Goal: Task Accomplishment & Management: Use online tool/utility

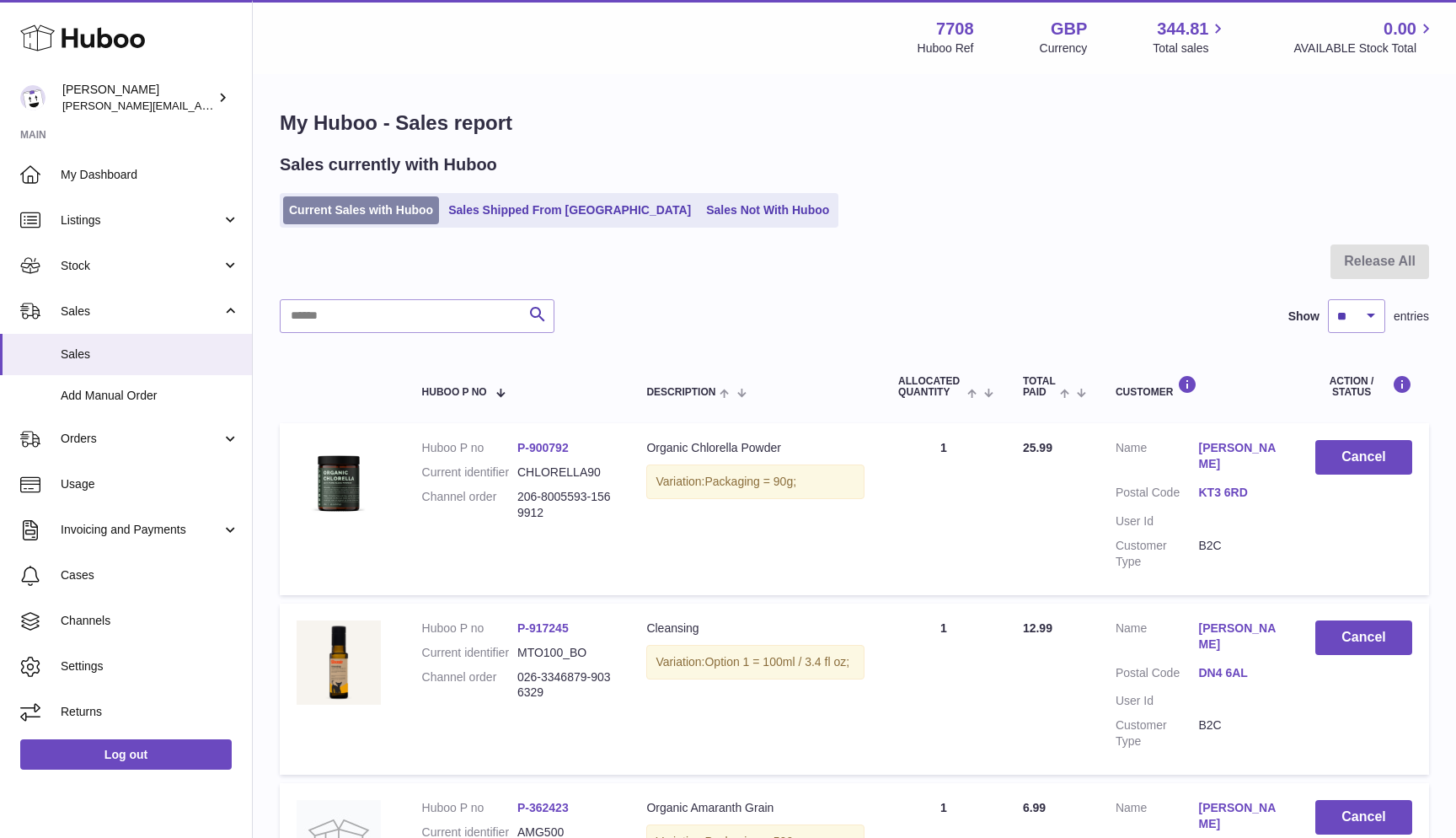
click at [391, 211] on link "Current Sales with Huboo" at bounding box center [361, 210] width 156 height 28
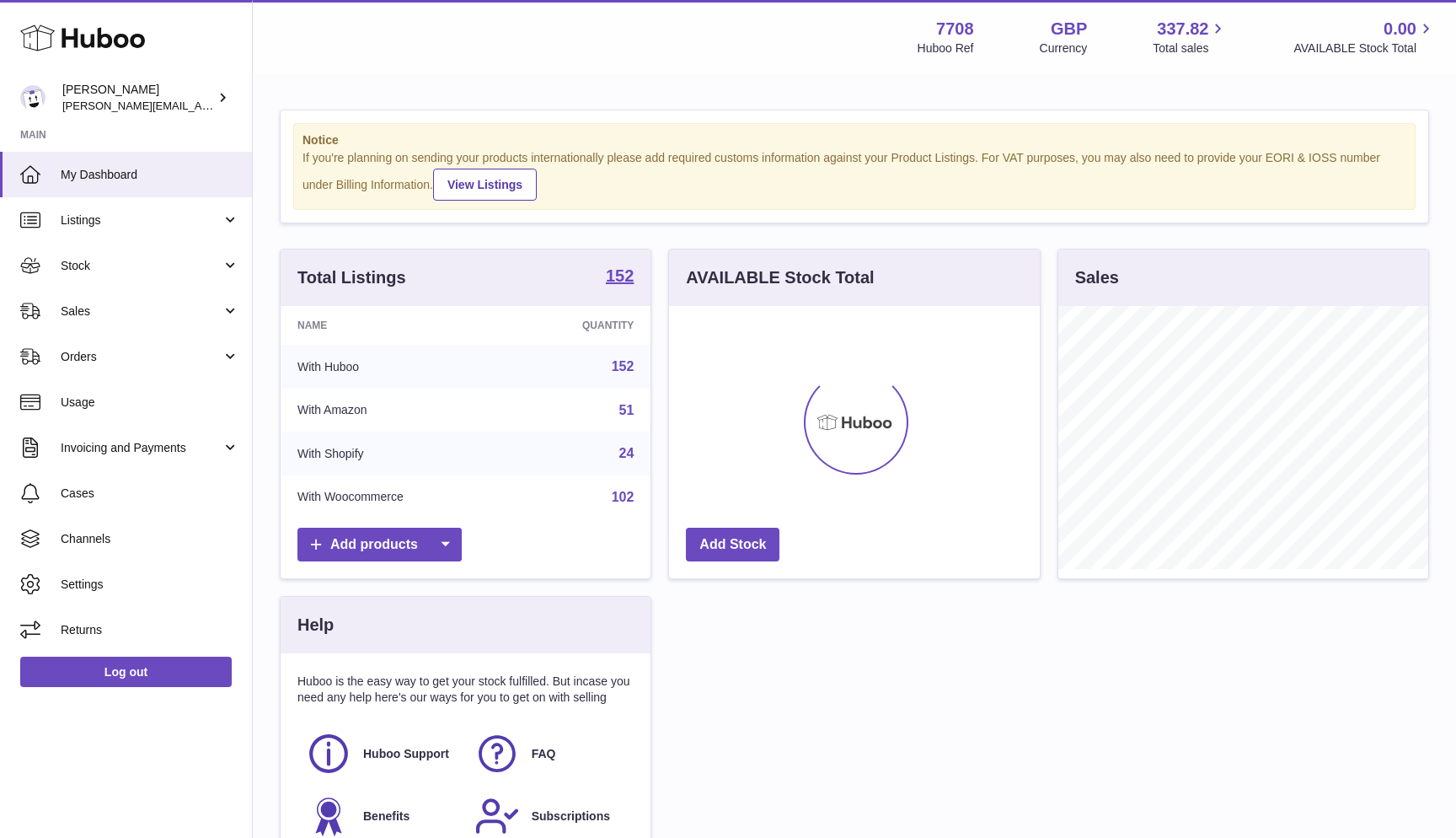
scroll to position [263, 371]
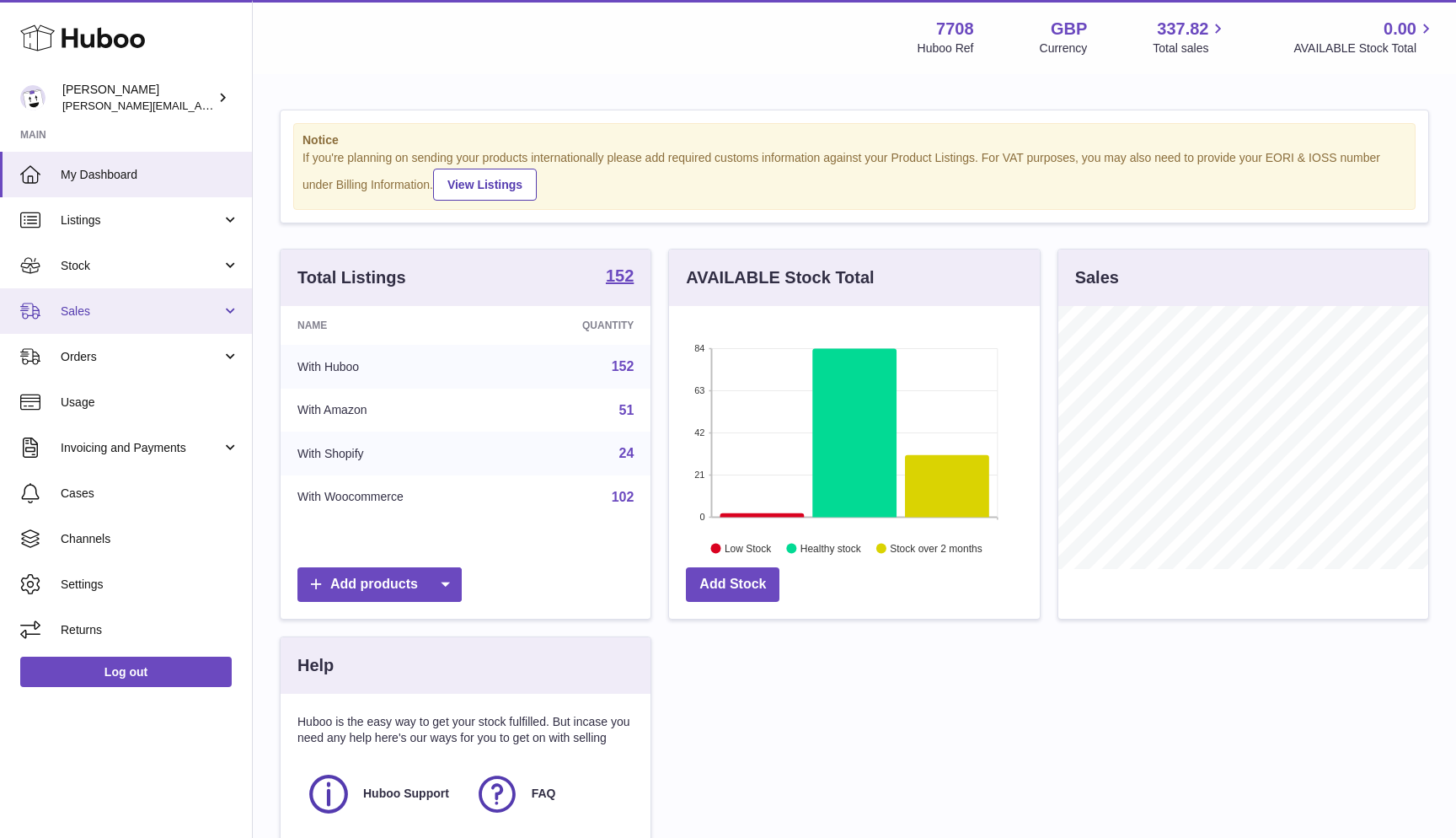
click at [80, 304] on span "Sales" at bounding box center [141, 311] width 161 height 16
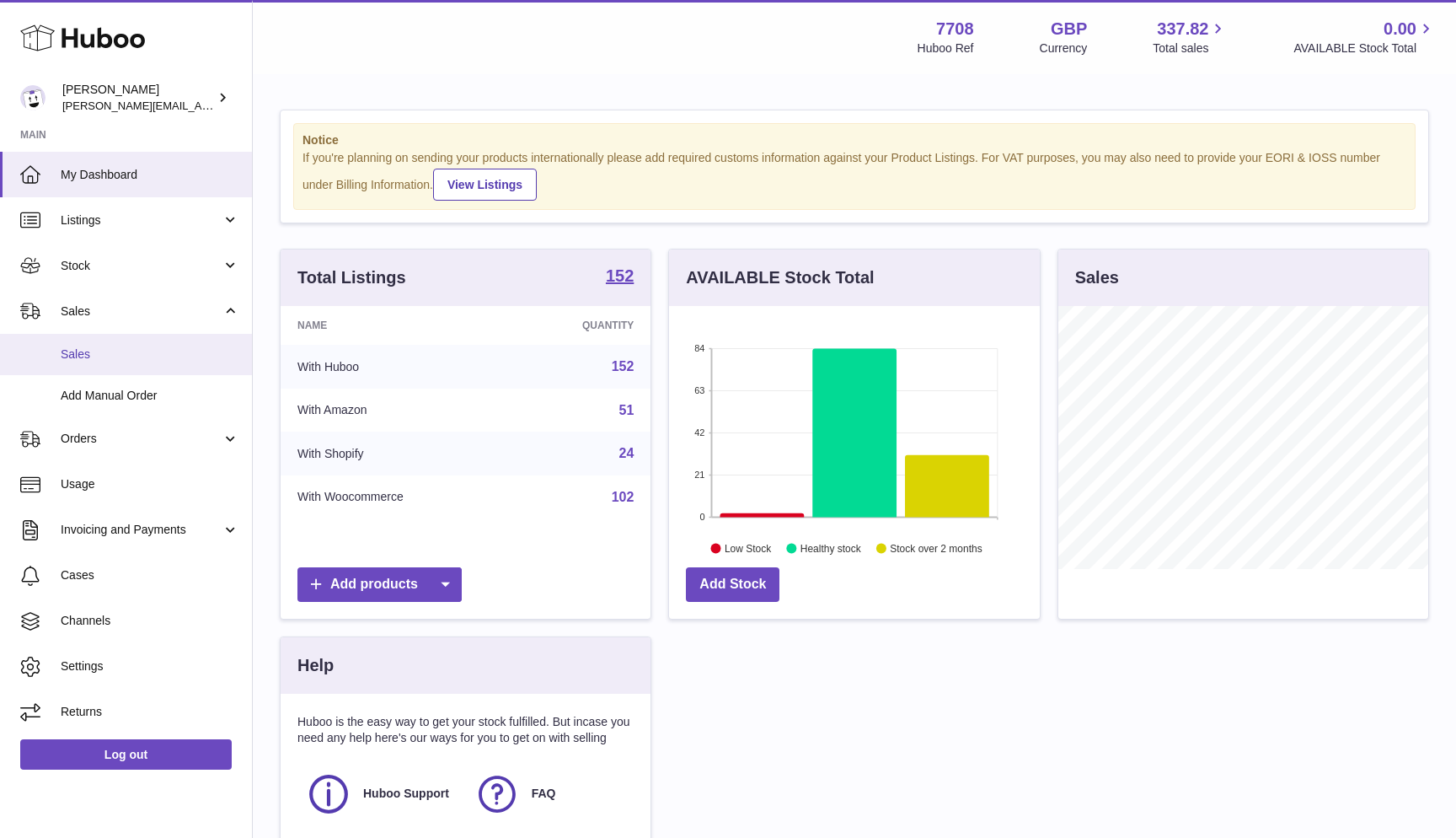
click at [84, 340] on link "Sales" at bounding box center [125, 354] width 252 height 41
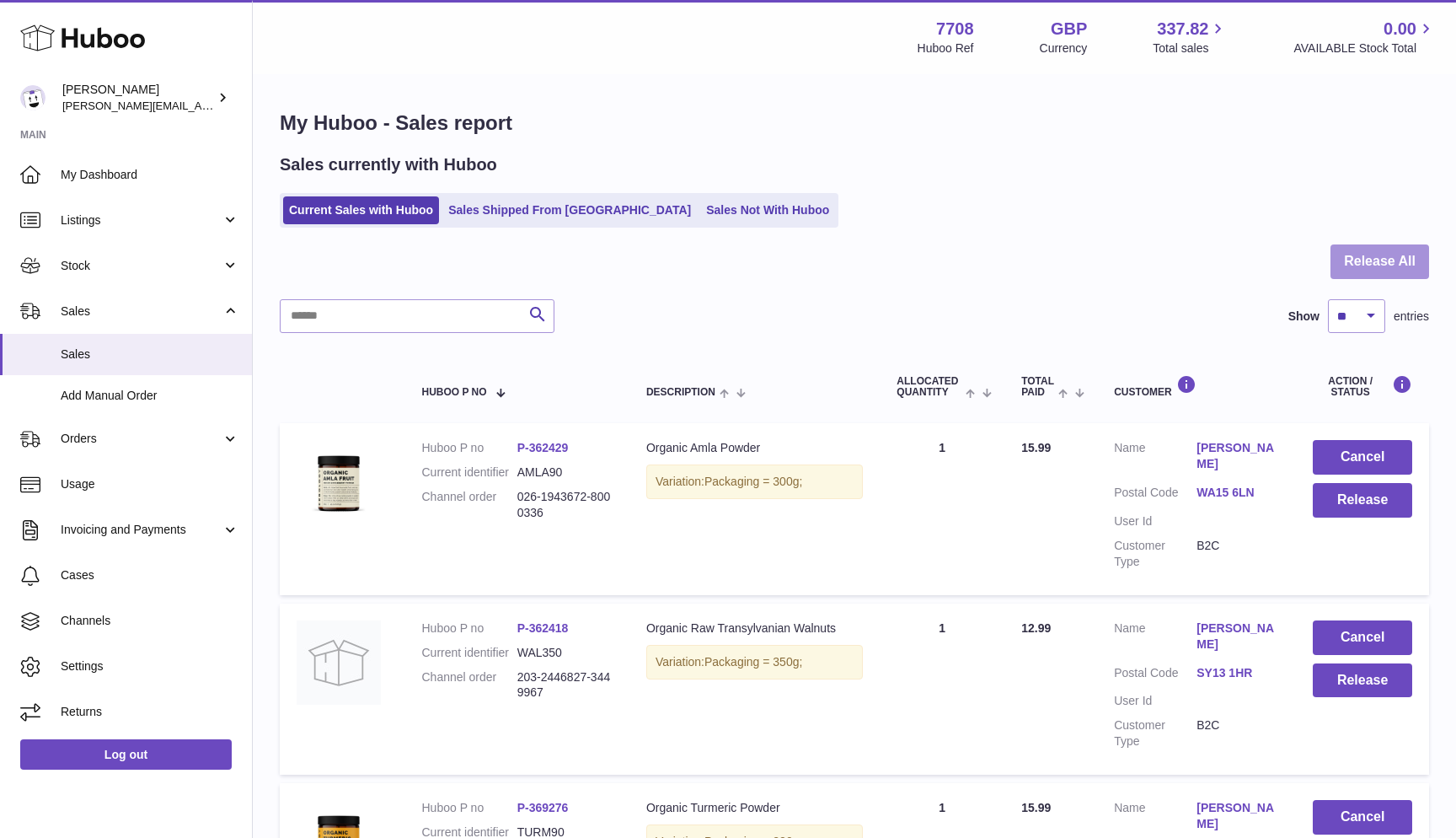
click at [1379, 260] on button "Release All" at bounding box center [1380, 262] width 99 height 35
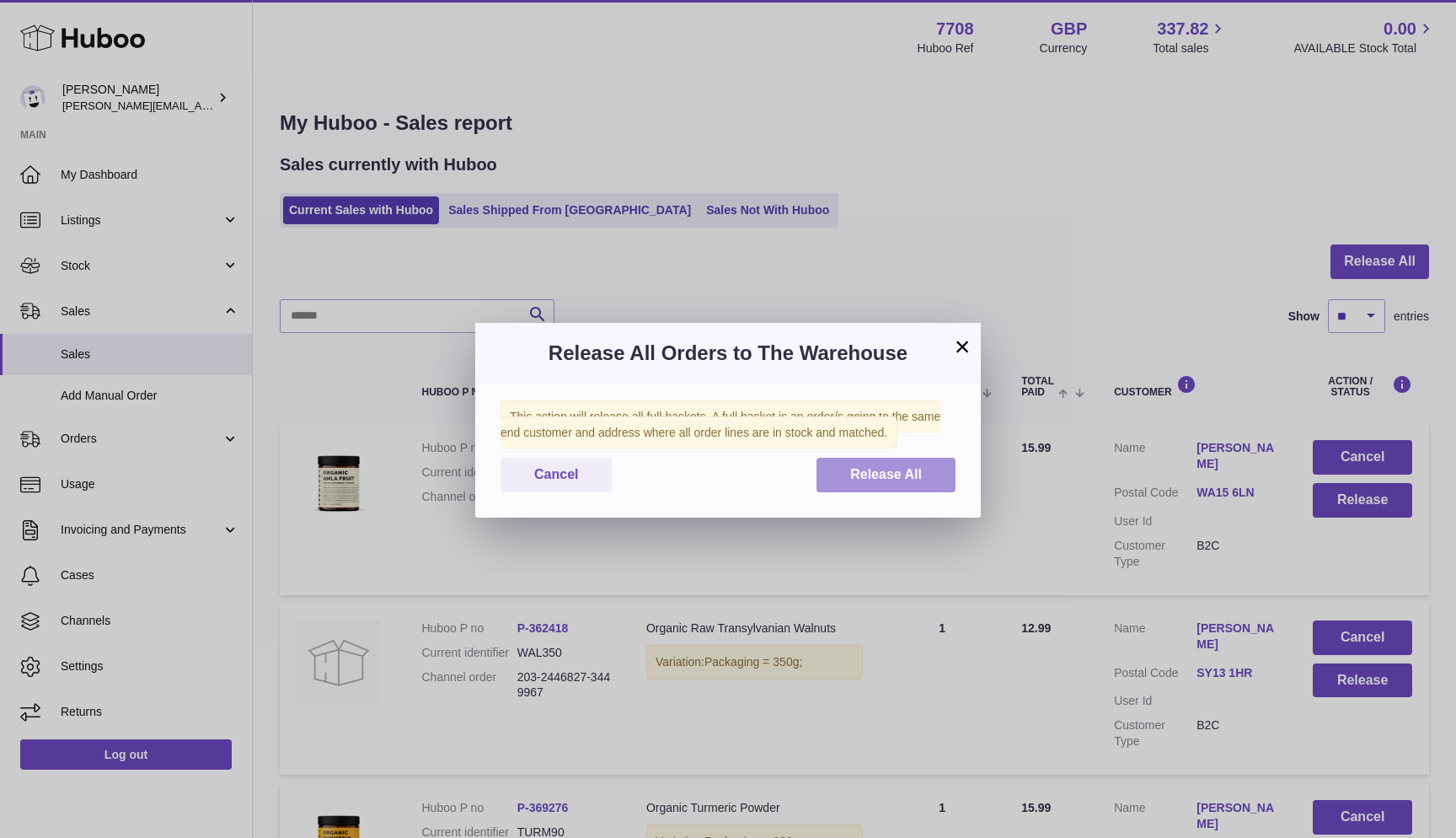
click at [873, 482] on button "Release All" at bounding box center [885, 474] width 139 height 35
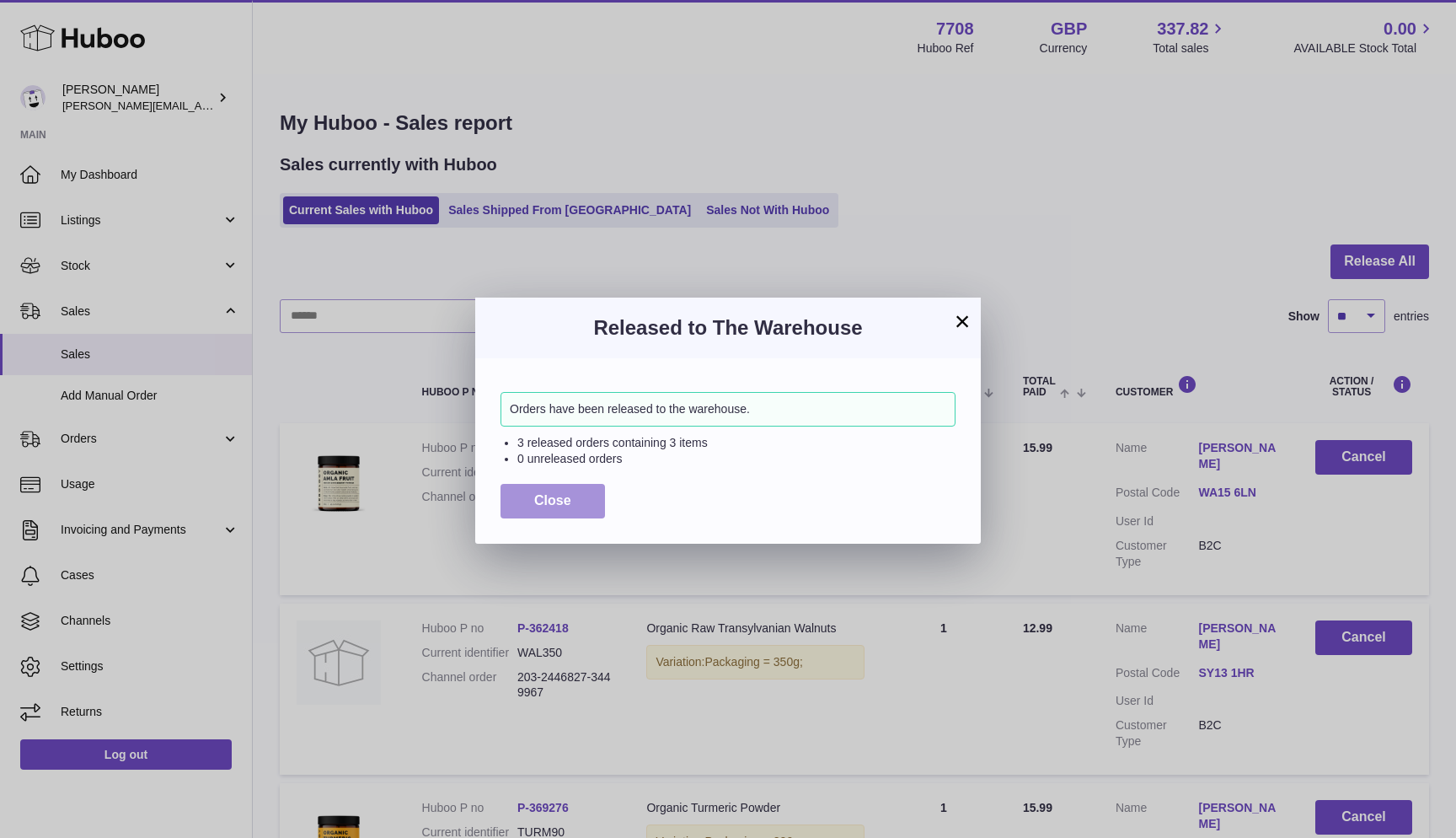
click at [533, 496] on button "Close" at bounding box center [553, 501] width 105 height 35
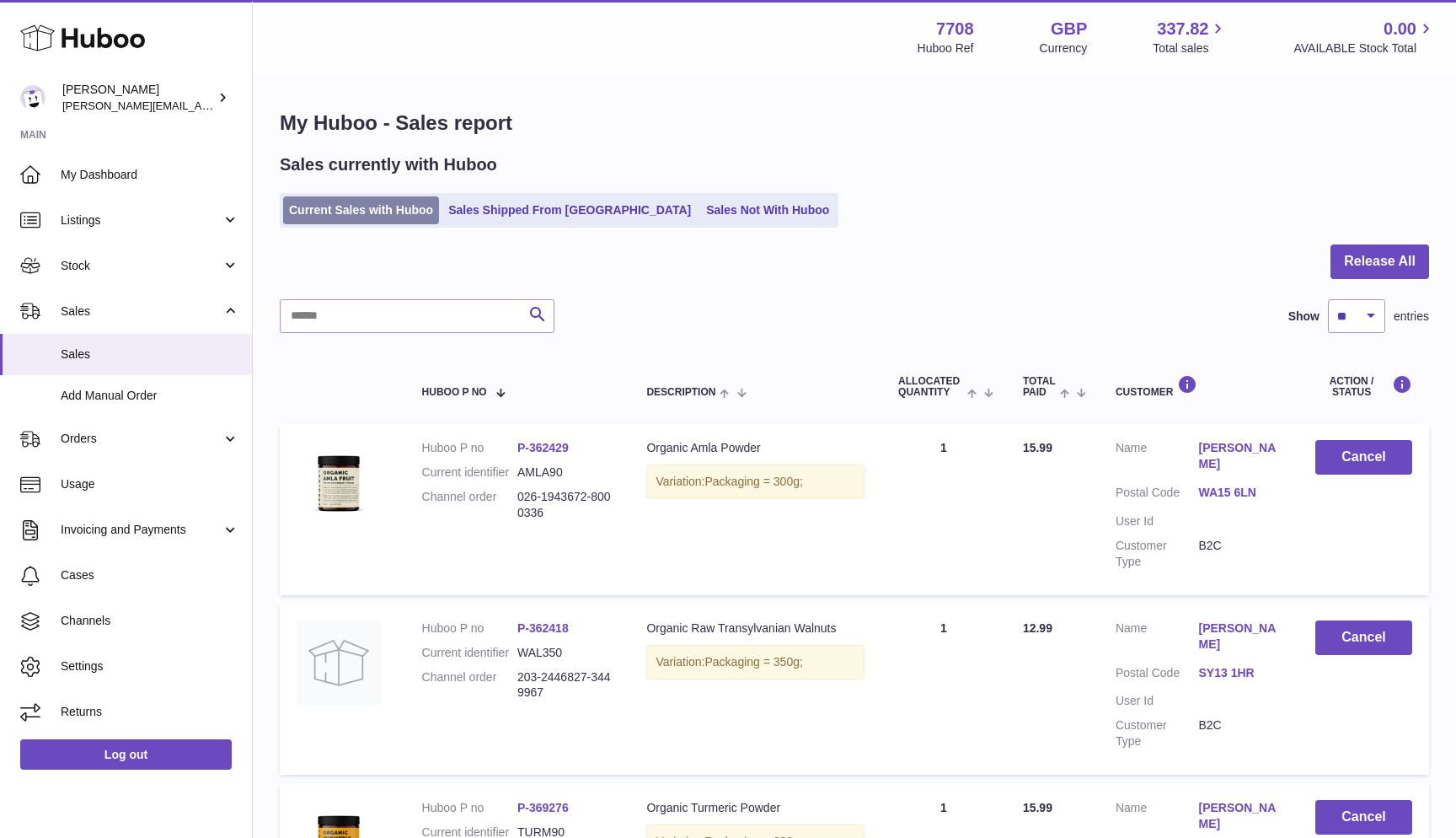
click at [290, 222] on link "Current Sales with Huboo" at bounding box center [361, 210] width 156 height 28
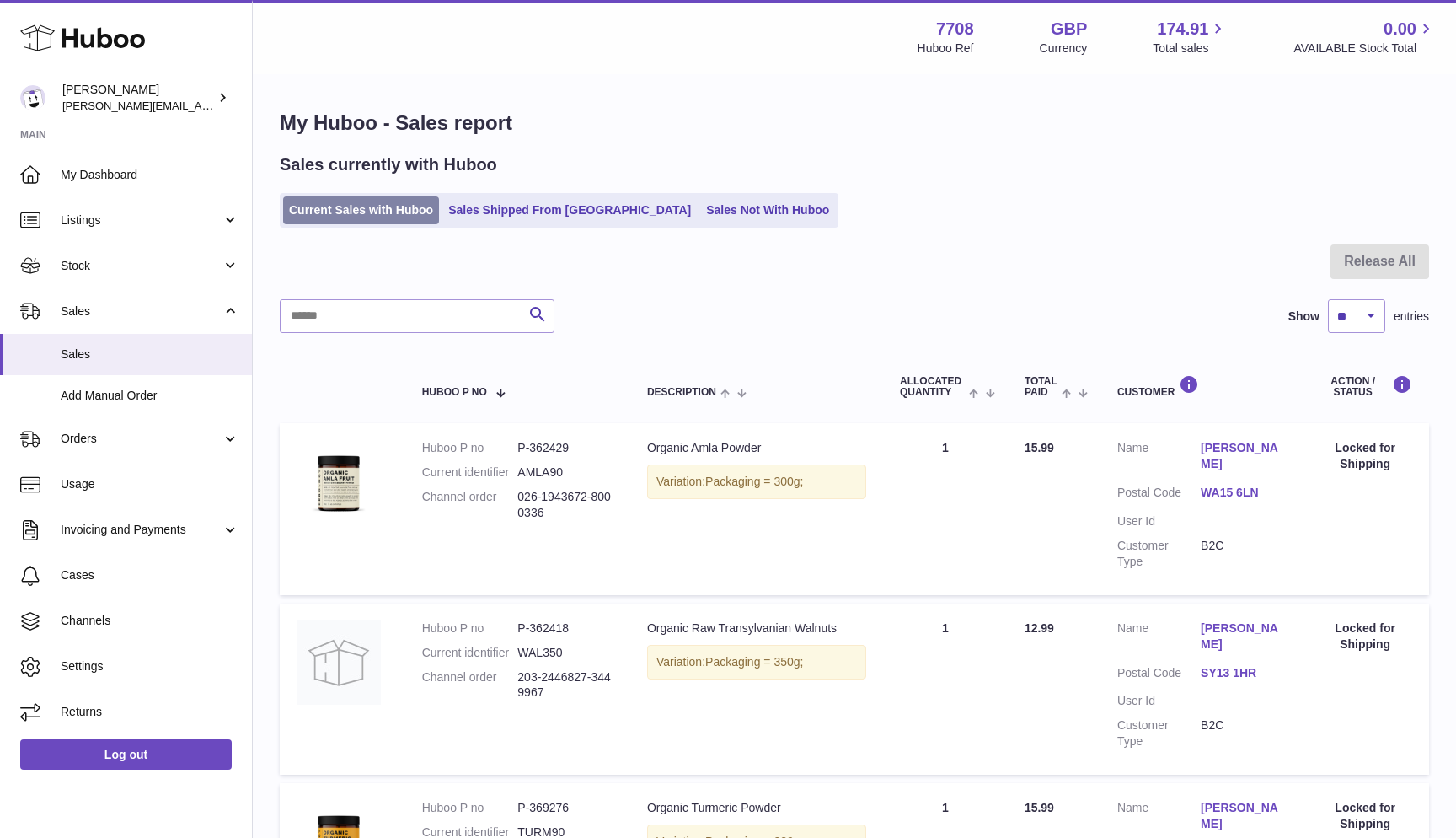
click at [301, 216] on link "Current Sales with Huboo" at bounding box center [361, 210] width 156 height 28
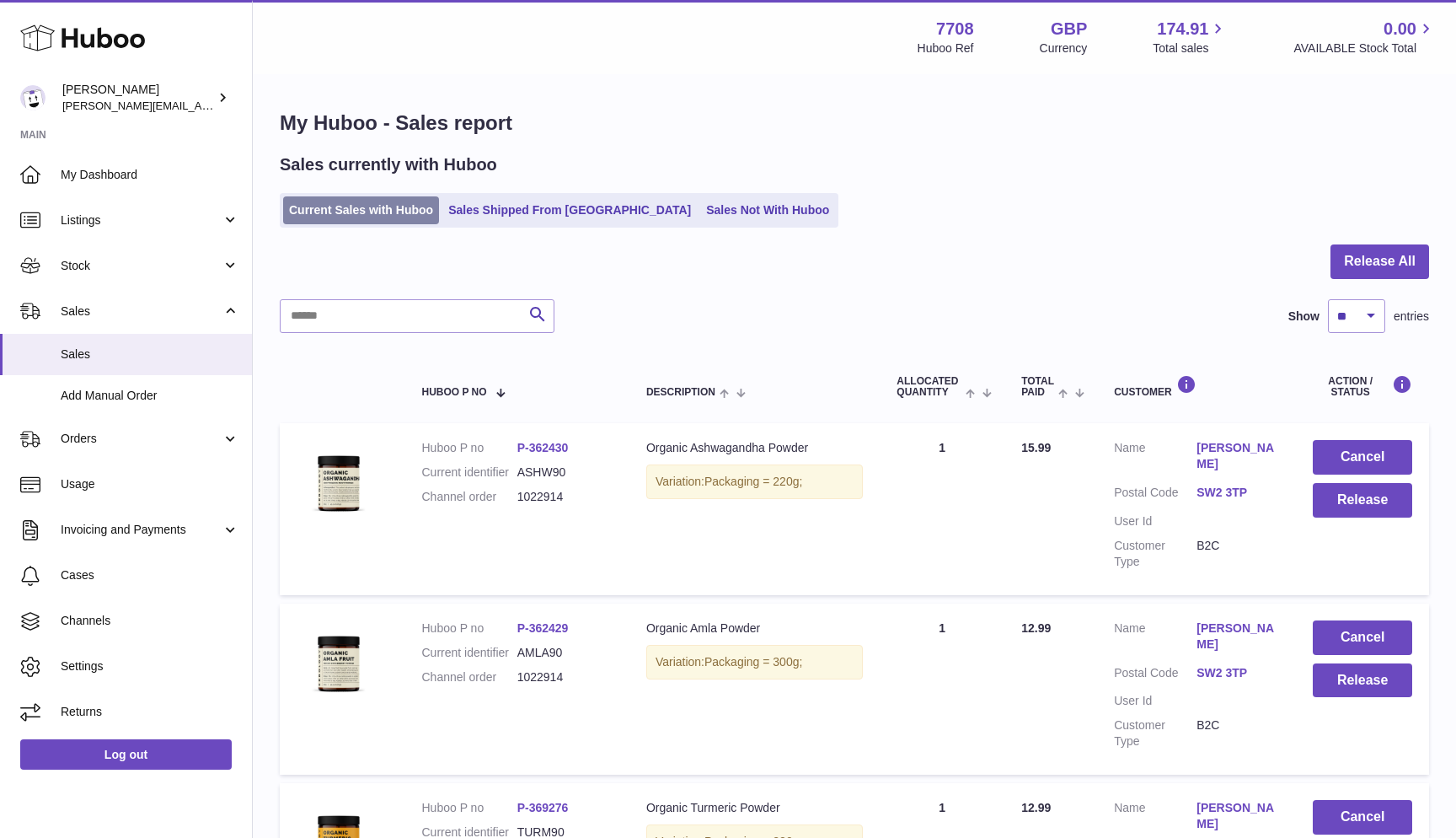
click at [303, 207] on link "Current Sales with Huboo" at bounding box center [361, 210] width 156 height 28
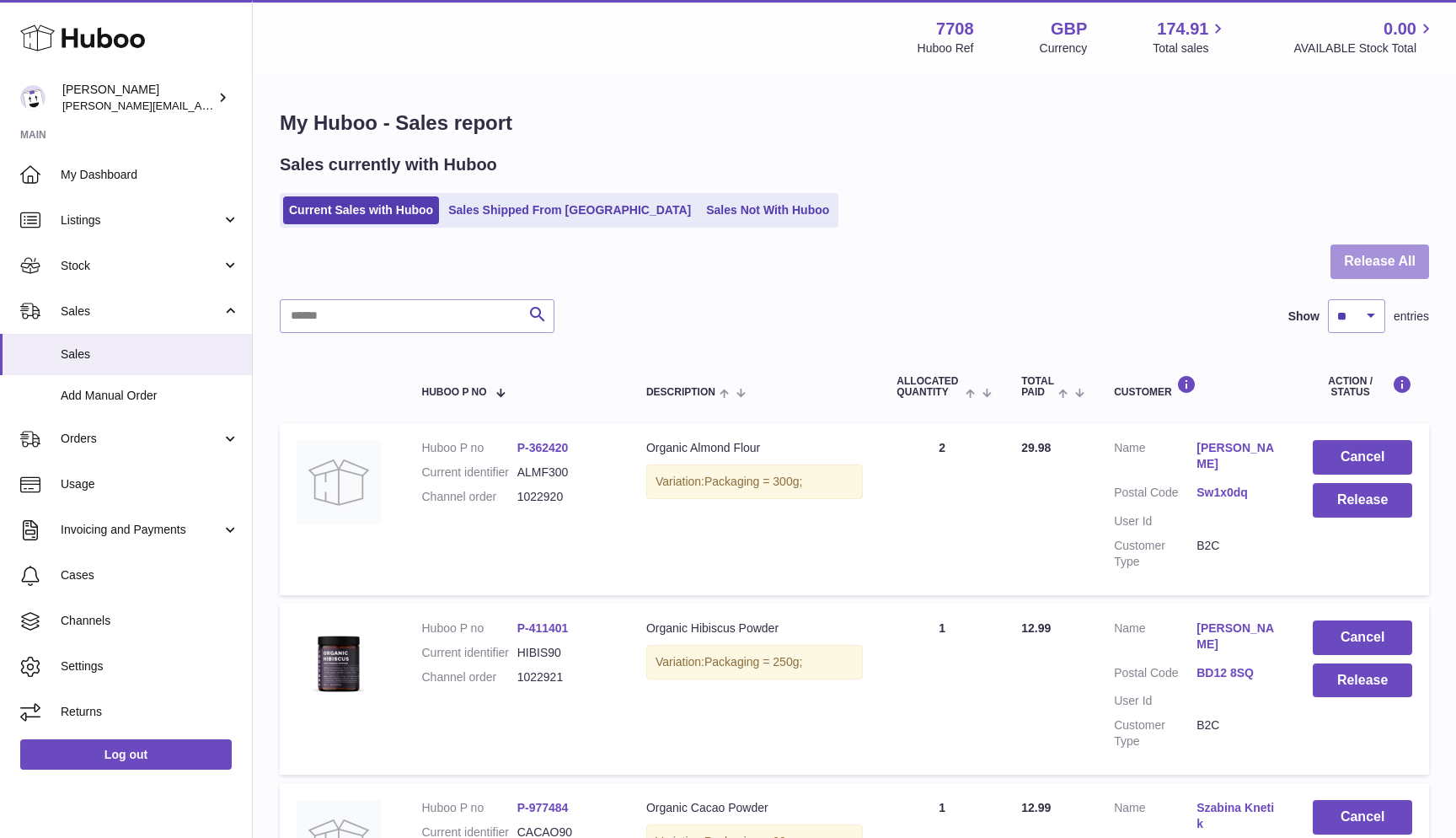
click at [1418, 264] on button "Release All" at bounding box center [1380, 262] width 99 height 35
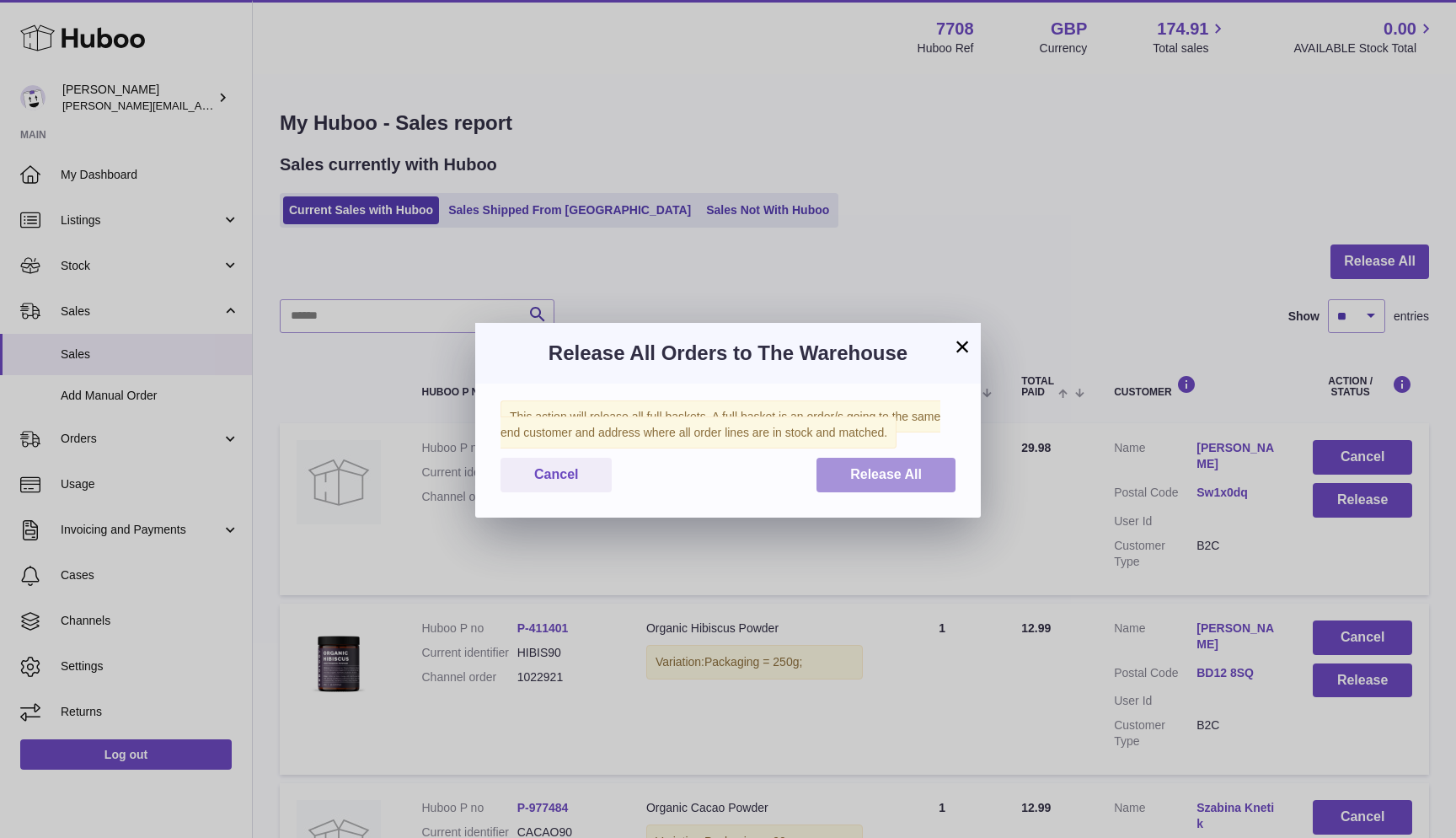
click at [921, 478] on span "Release All" at bounding box center [886, 474] width 72 height 15
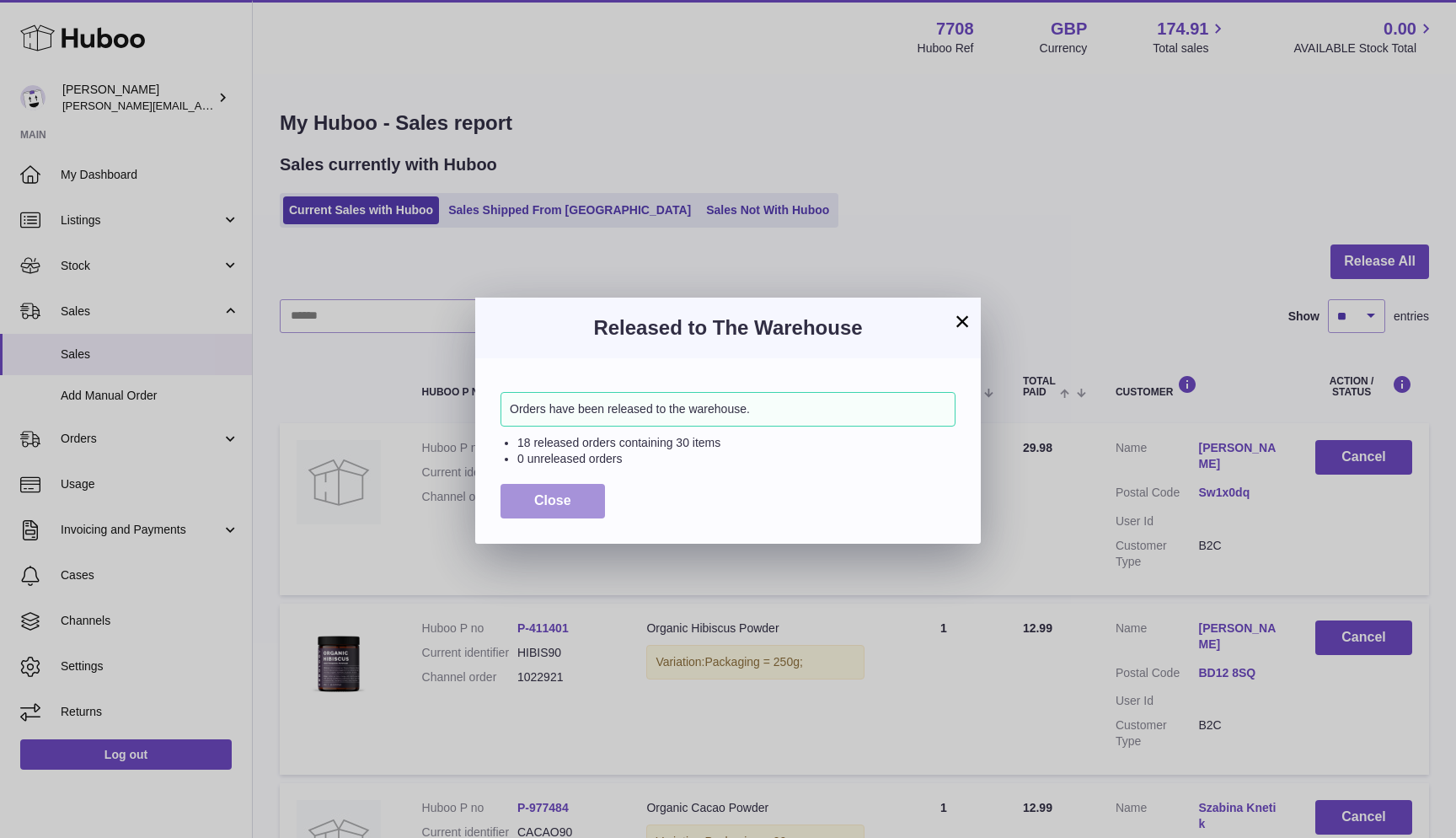
click at [542, 499] on span "Close" at bounding box center [552, 500] width 37 height 15
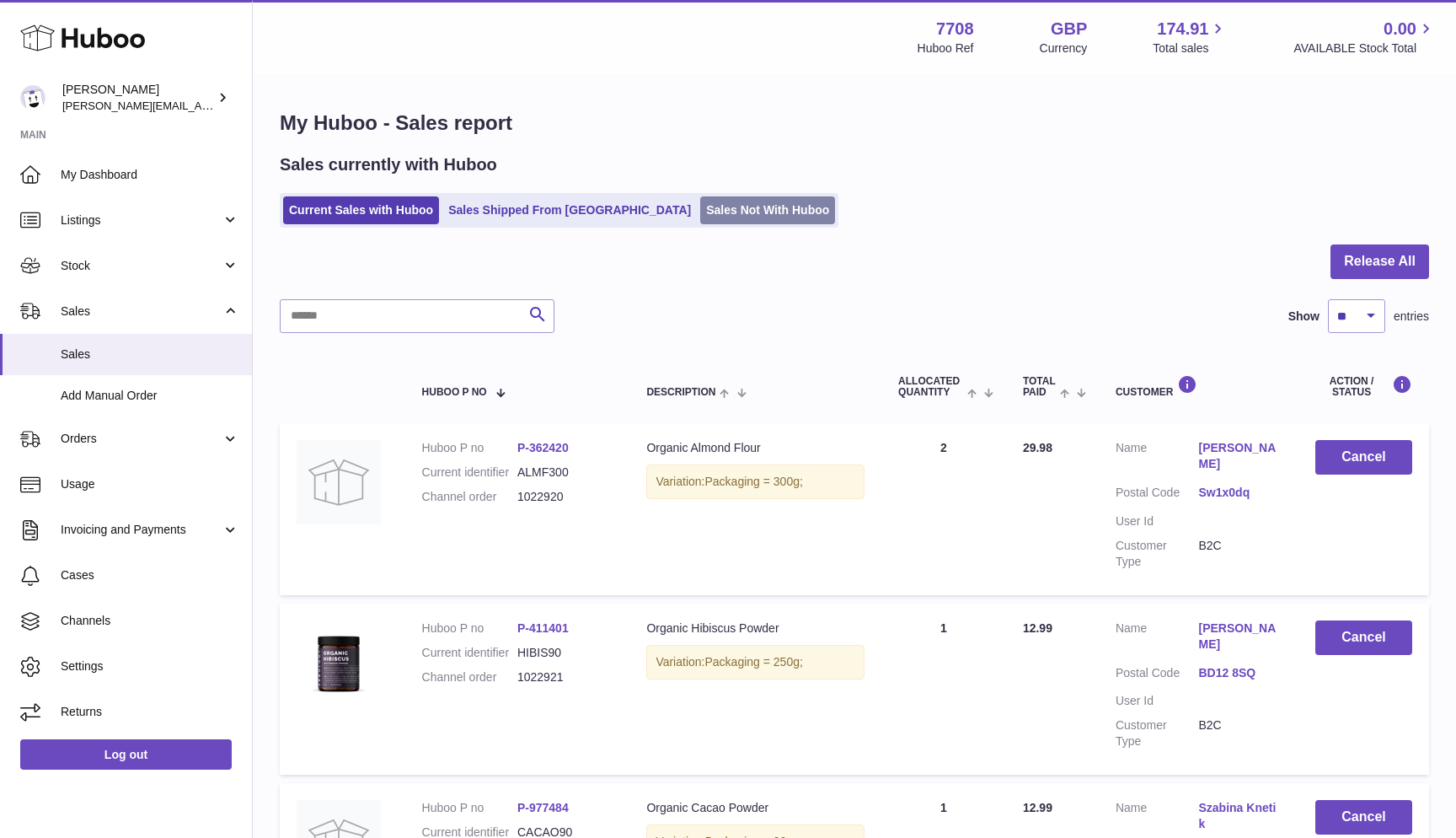
click at [700, 214] on link "Sales Not With Huboo" at bounding box center [768, 210] width 135 height 28
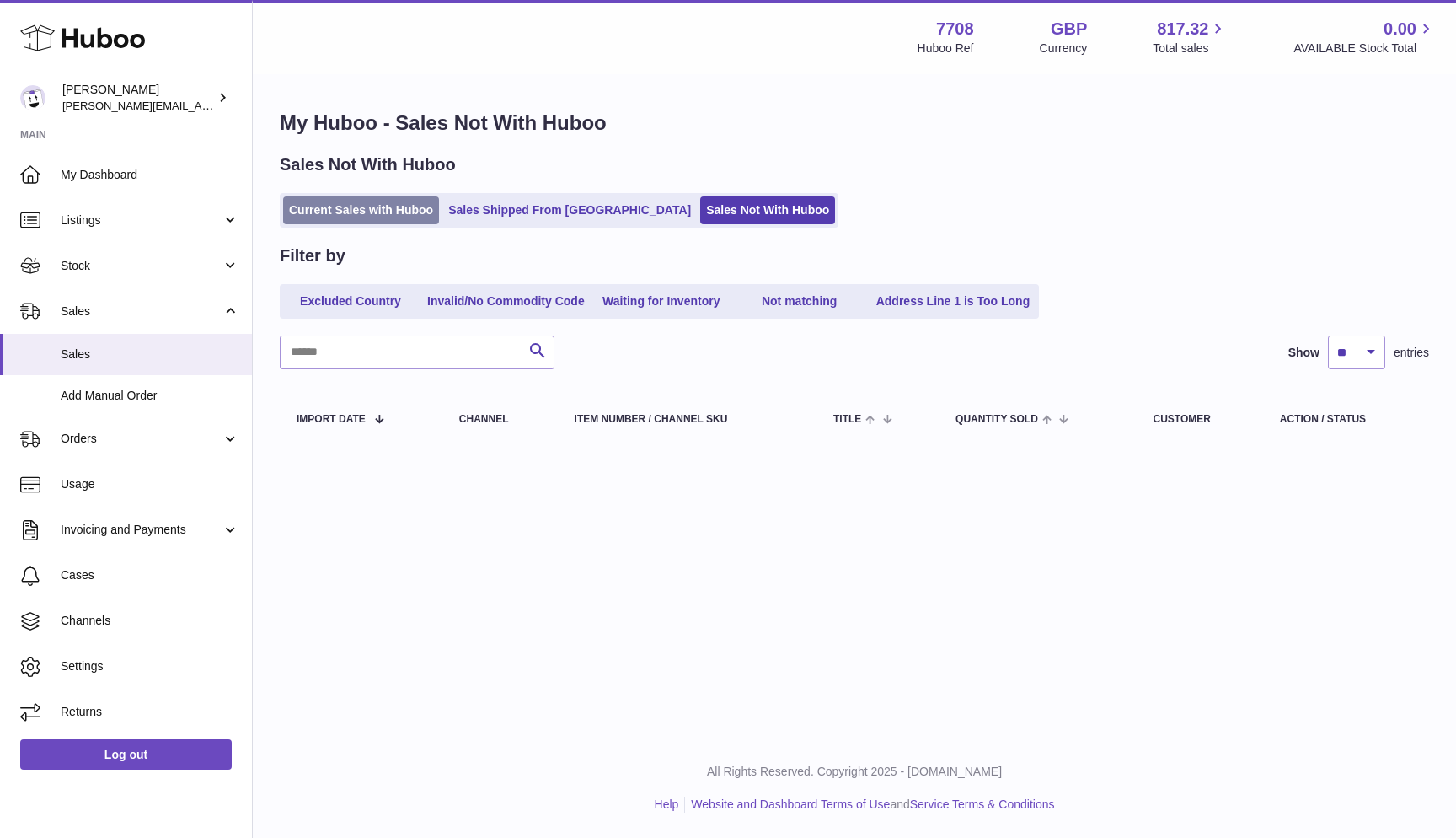
click at [299, 221] on link "Current Sales with Huboo" at bounding box center [361, 210] width 156 height 28
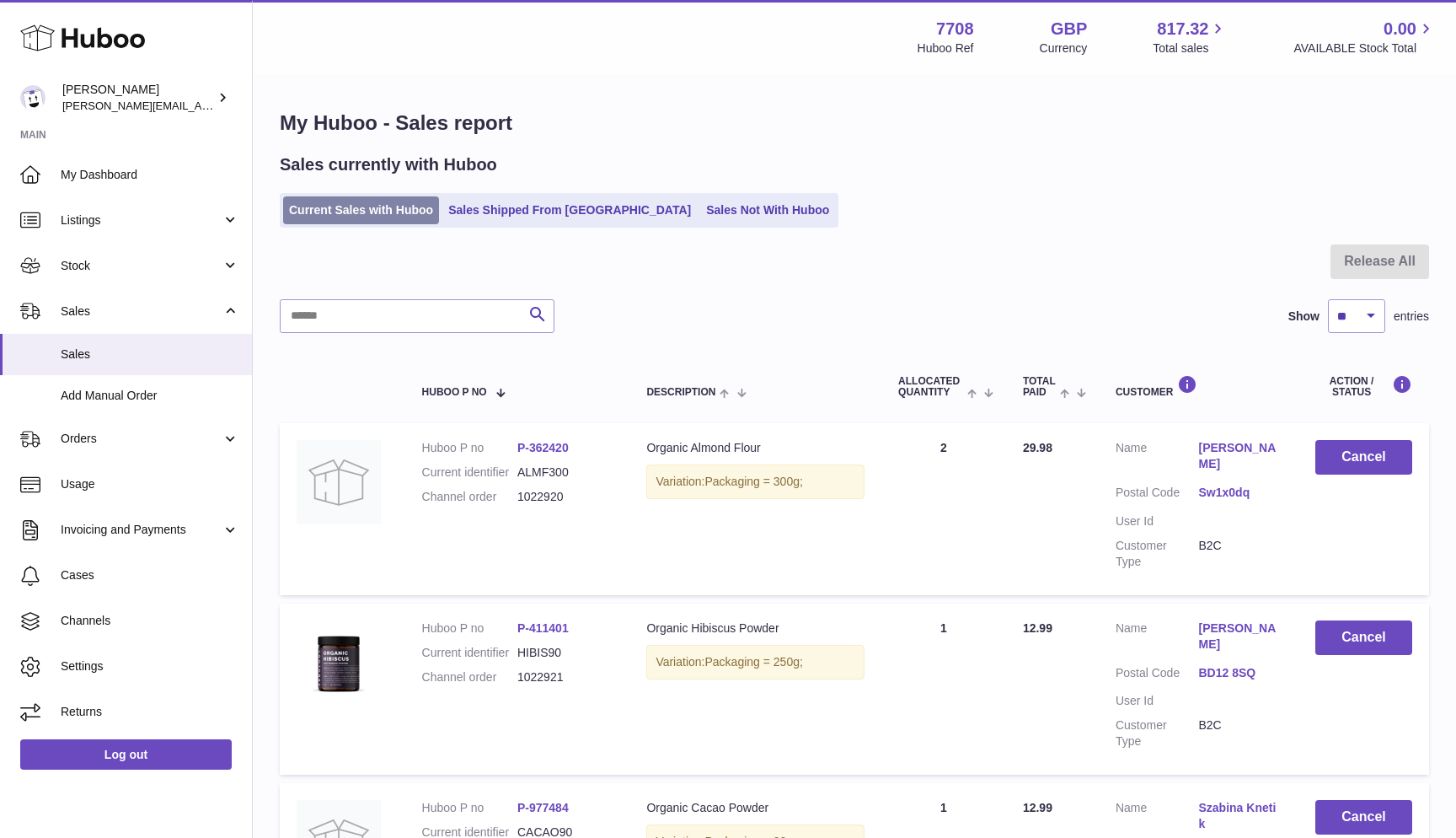
click at [296, 215] on link "Current Sales with Huboo" at bounding box center [361, 210] width 156 height 28
click at [1368, 259] on button "Release All" at bounding box center [1380, 262] width 99 height 35
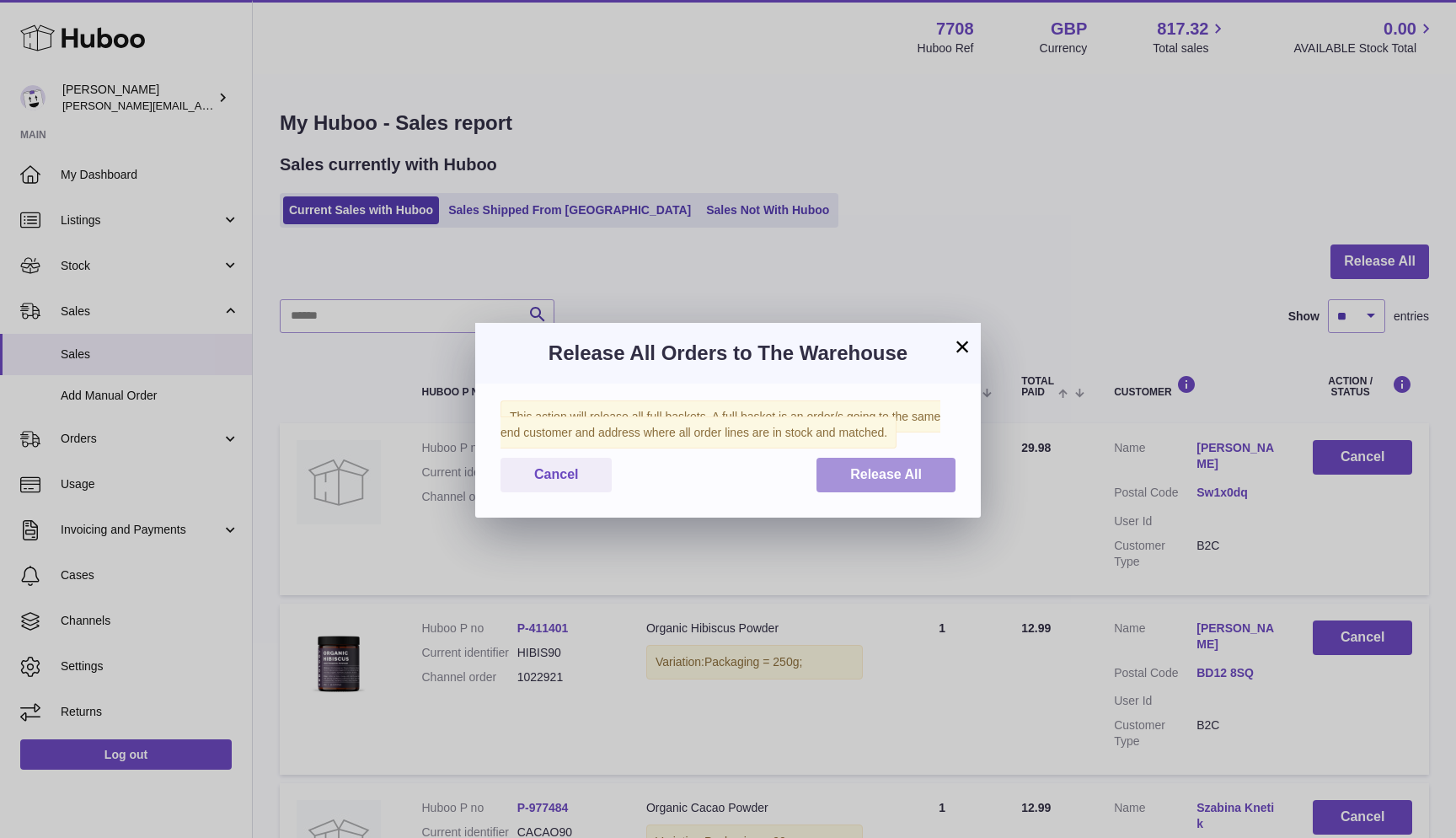
click at [856, 461] on button "Release All" at bounding box center [885, 474] width 139 height 35
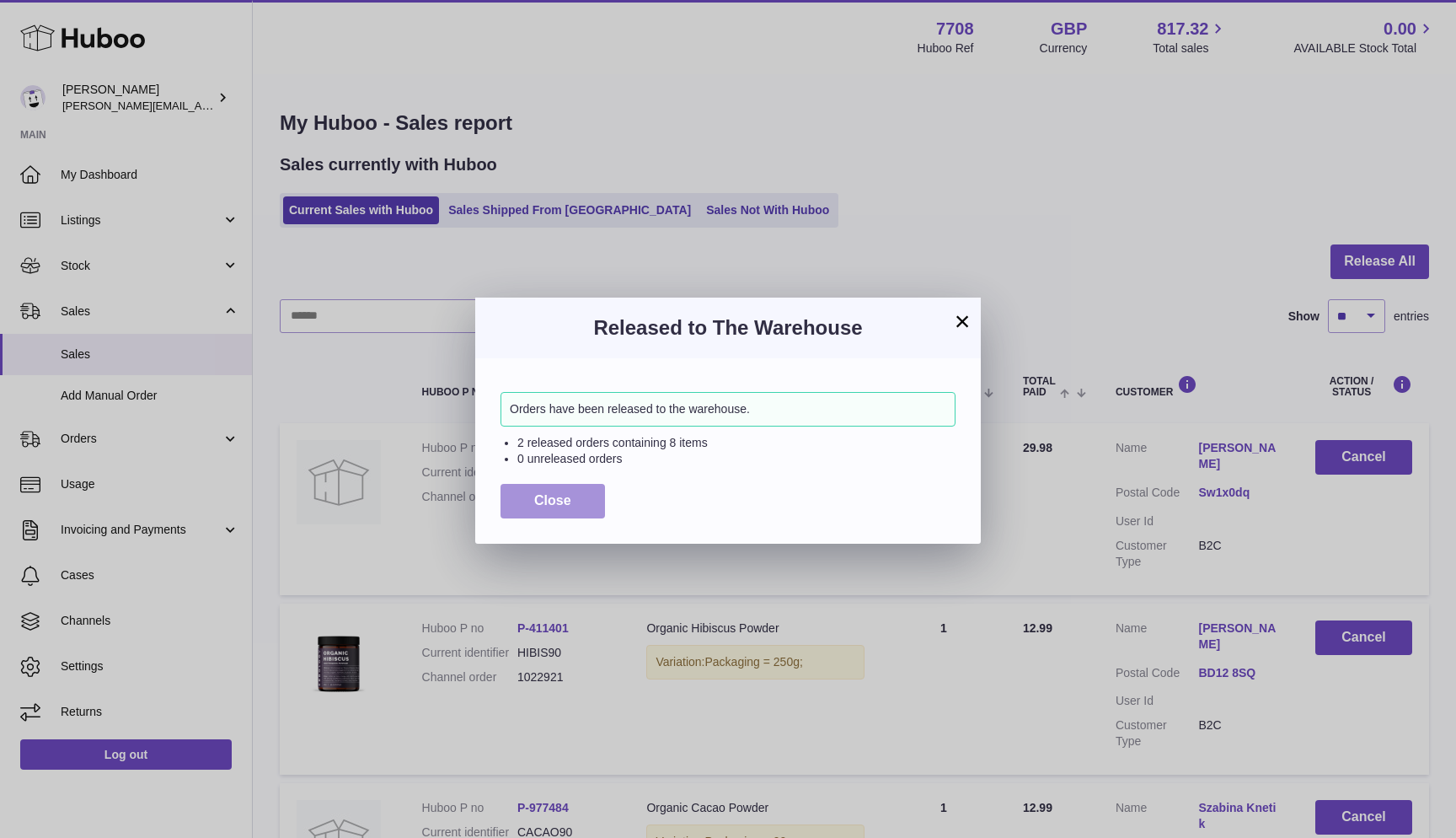
click at [537, 503] on span "Close" at bounding box center [552, 500] width 37 height 15
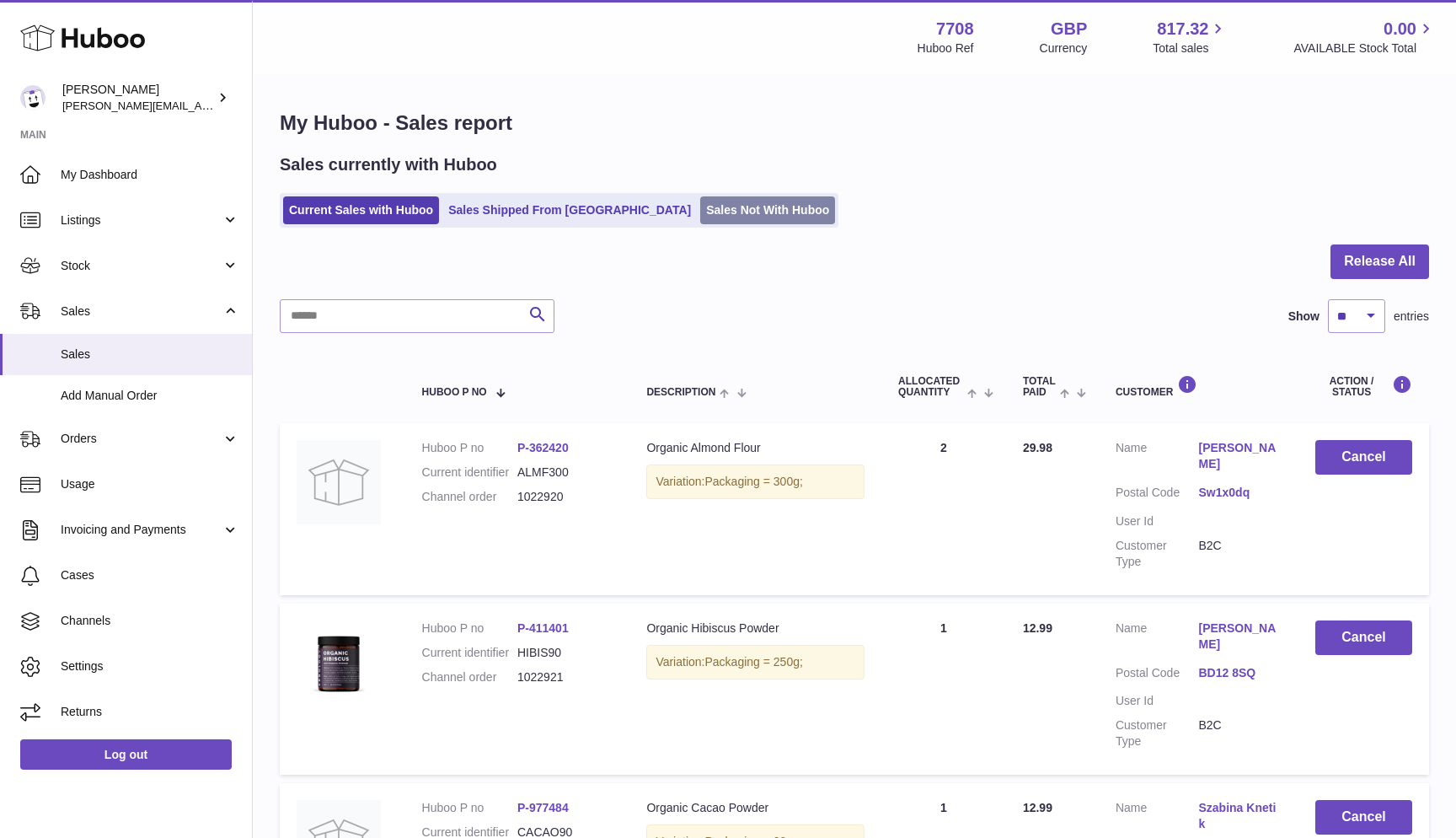
click at [700, 208] on link "Sales Not With Huboo" at bounding box center [768, 210] width 135 height 28
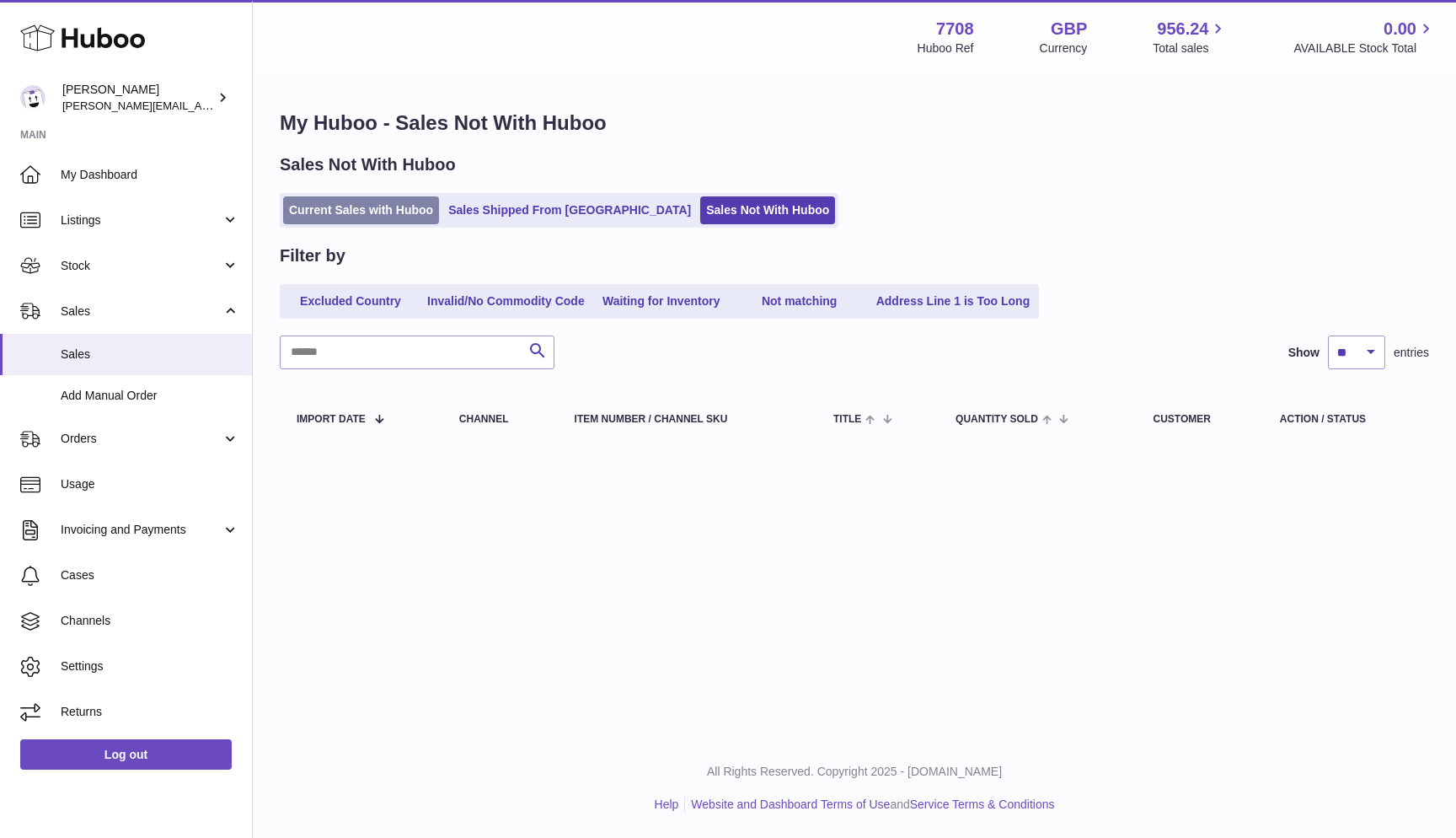
click at [323, 221] on link "Current Sales with Huboo" at bounding box center [361, 210] width 156 height 28
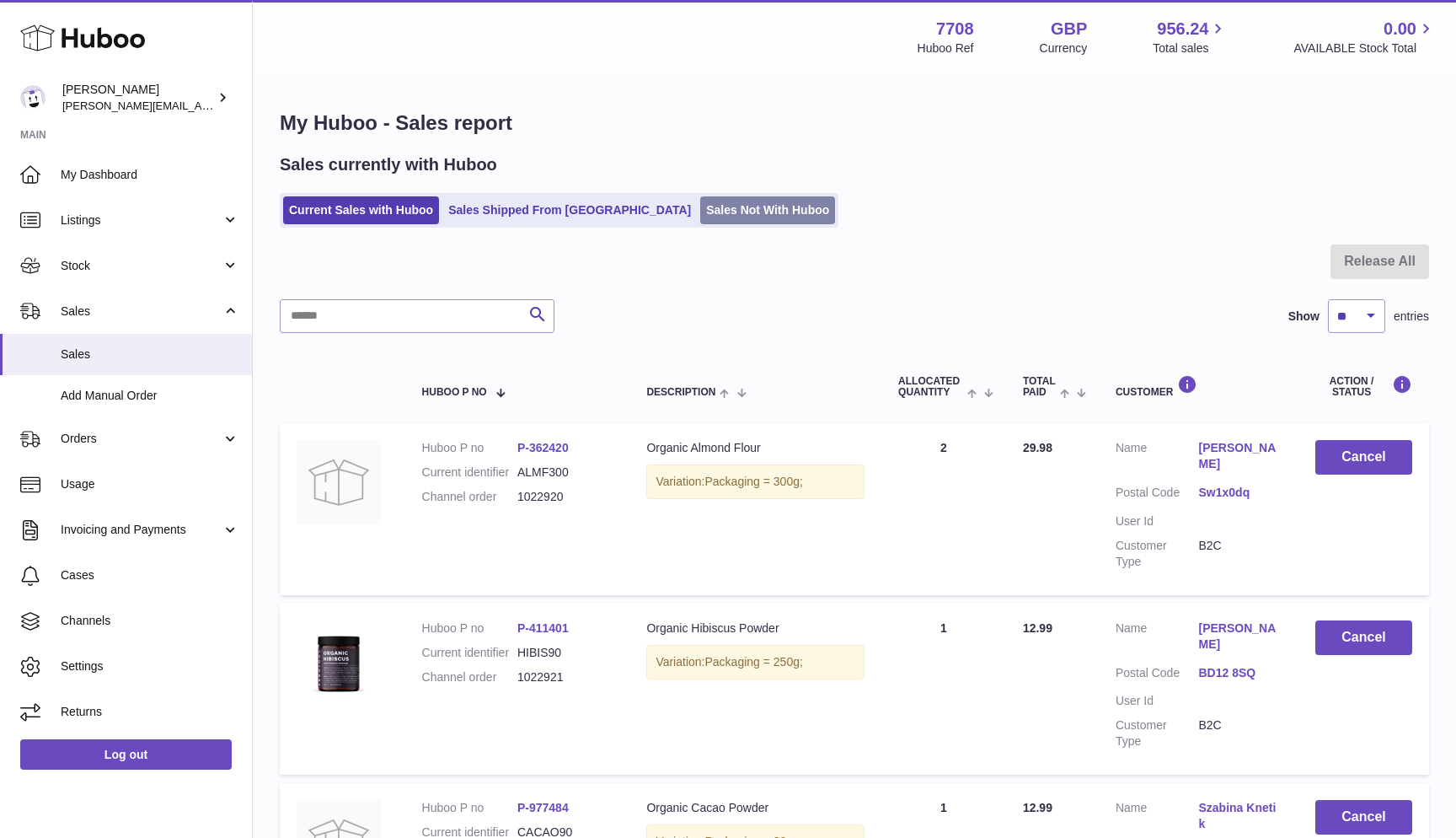
click at [700, 219] on link "Sales Not With Huboo" at bounding box center [768, 210] width 135 height 28
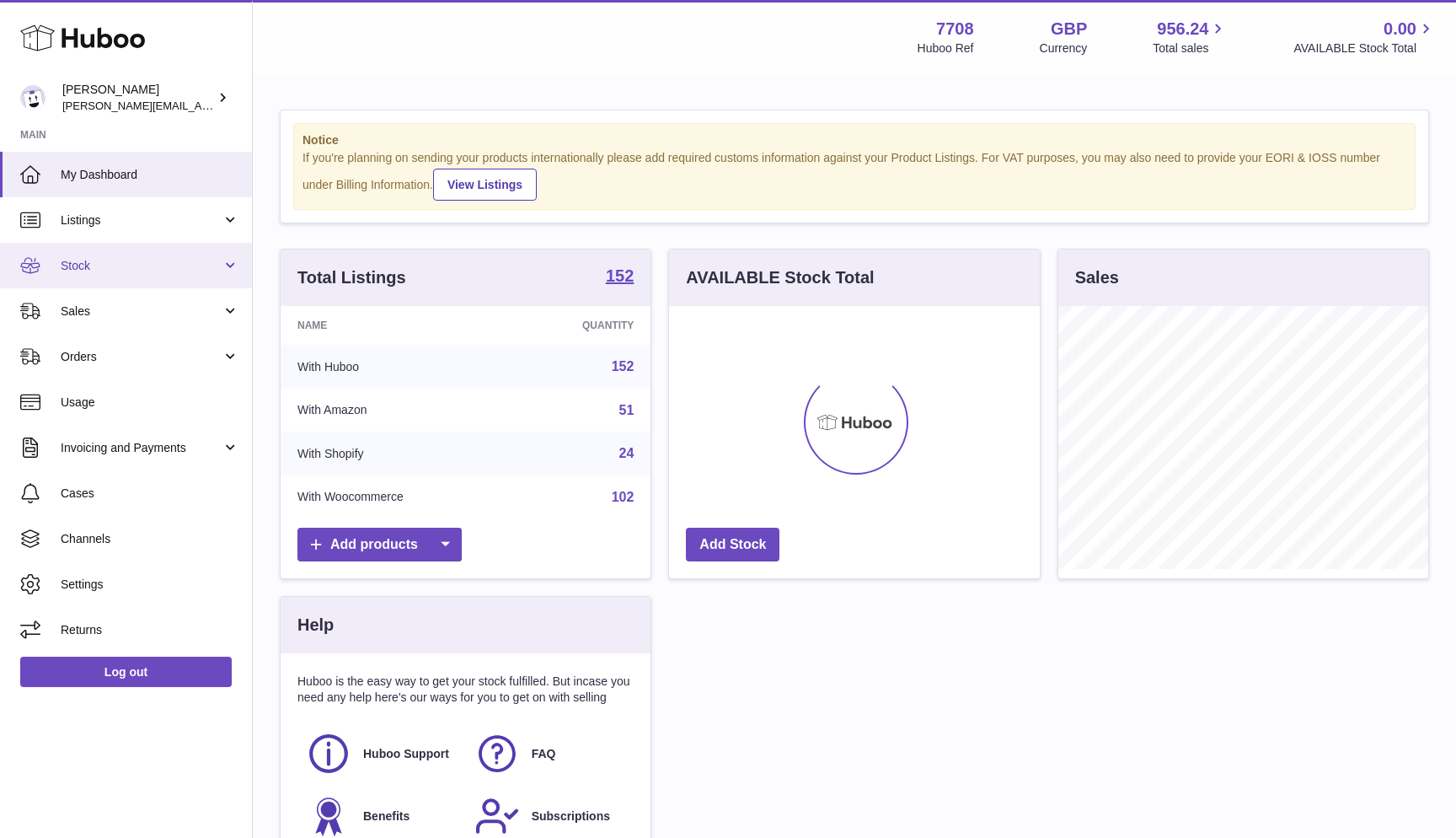
scroll to position [263, 371]
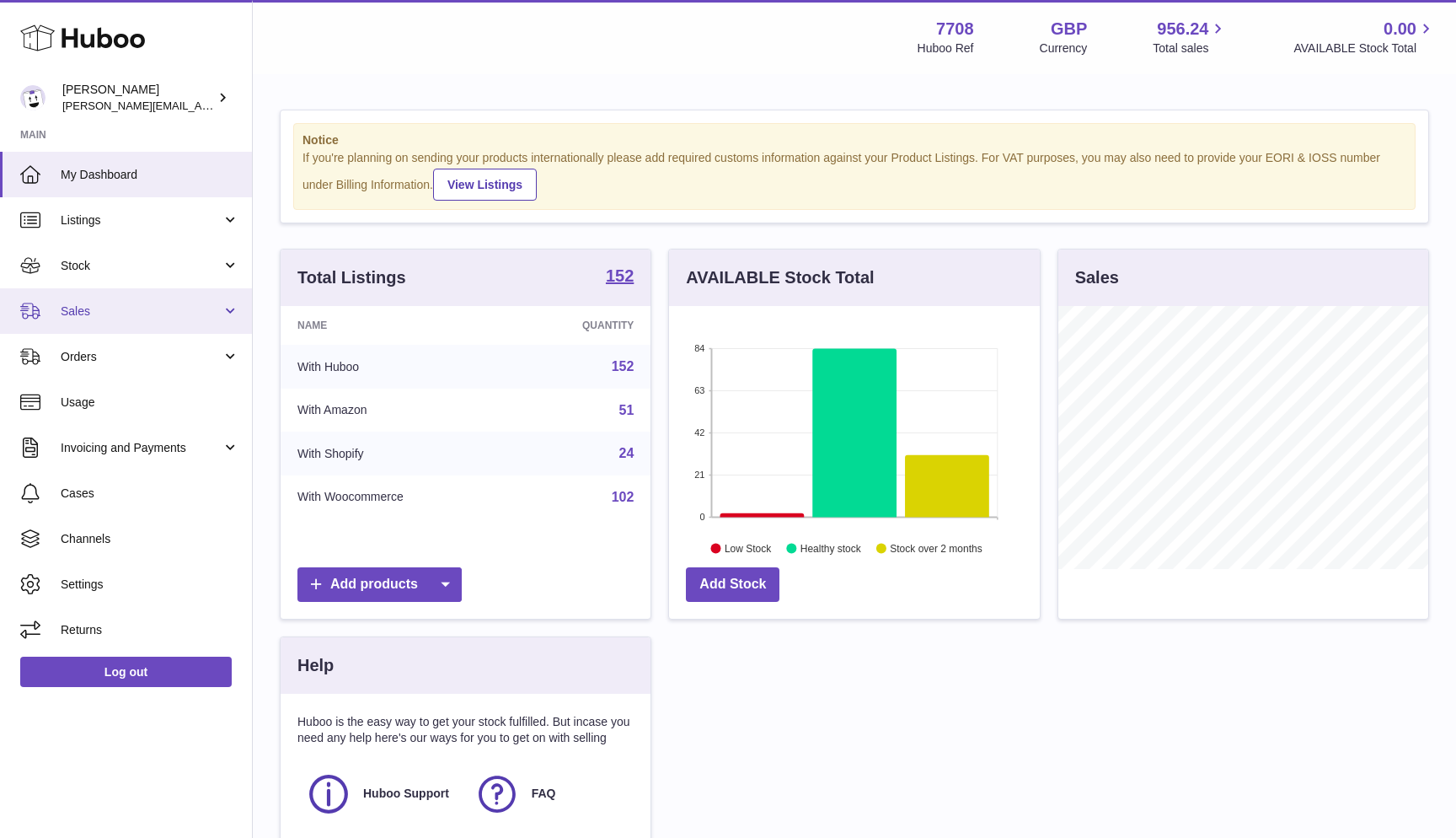
click at [143, 317] on link "Sales" at bounding box center [125, 311] width 252 height 45
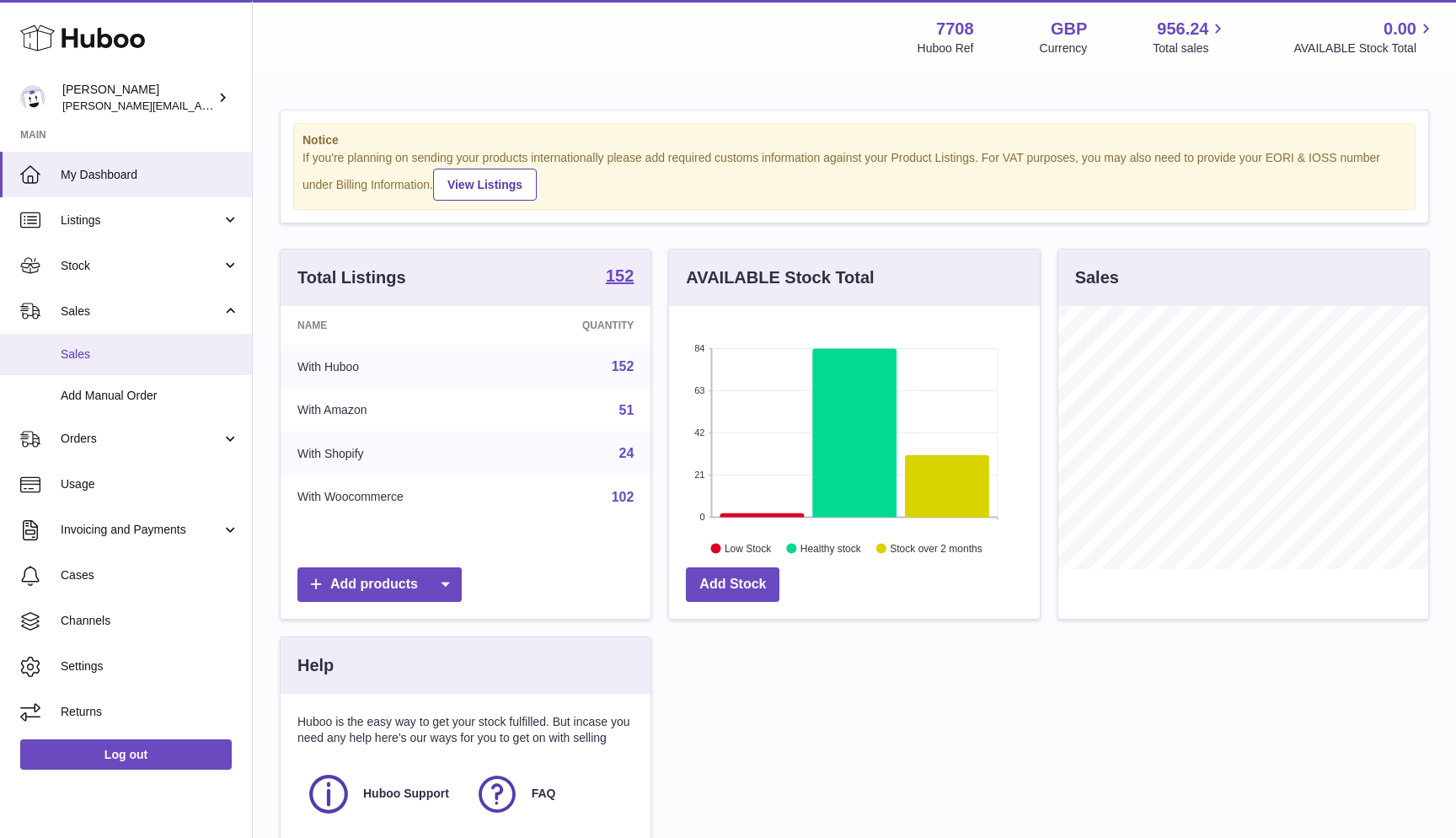
click at [120, 340] on link "Sales" at bounding box center [125, 354] width 252 height 41
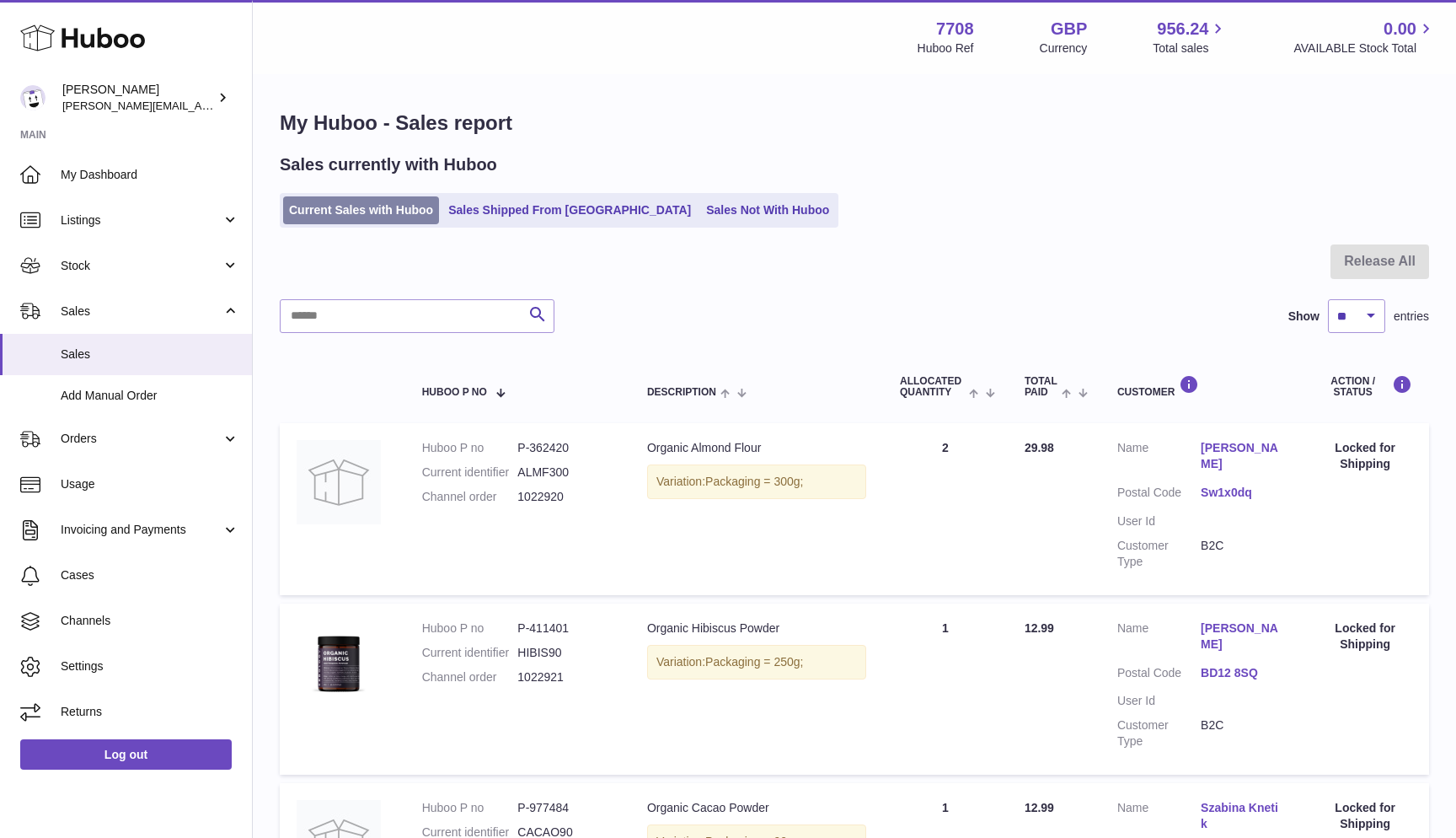
click at [329, 207] on link "Current Sales with Huboo" at bounding box center [361, 210] width 156 height 28
